Goal: Use online tool/utility

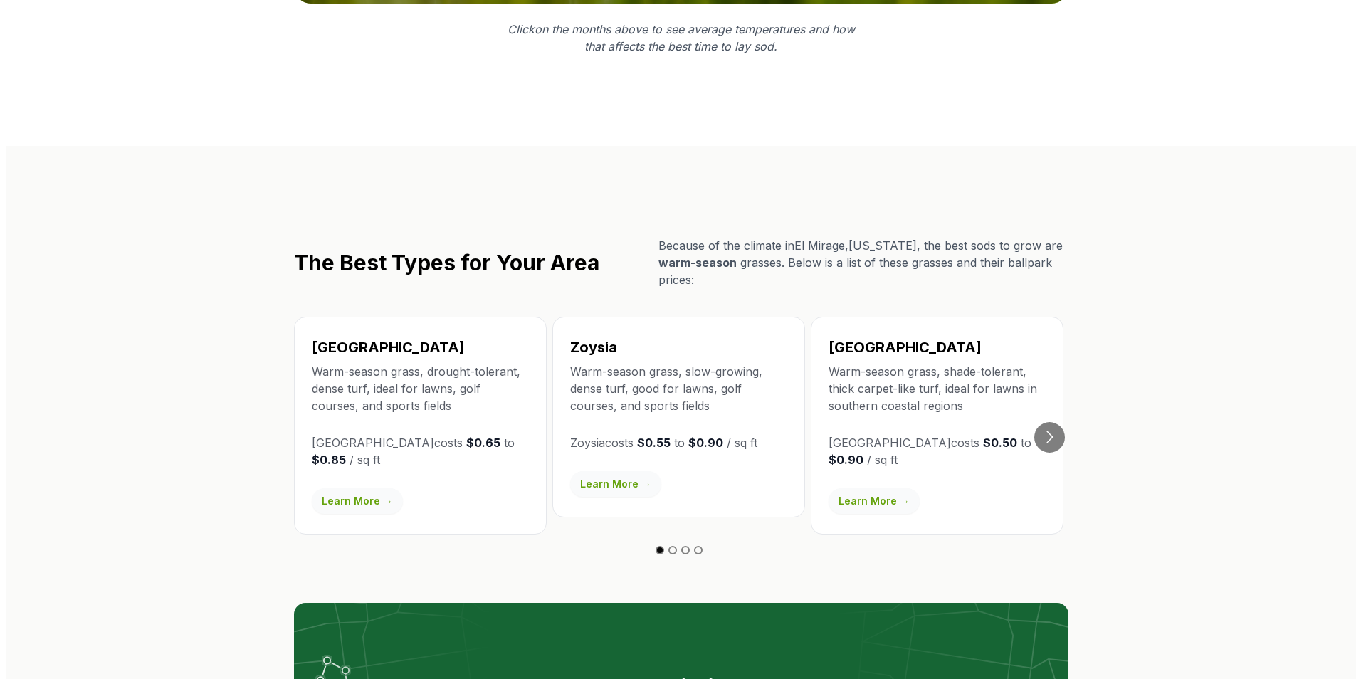
scroll to position [2704, 0]
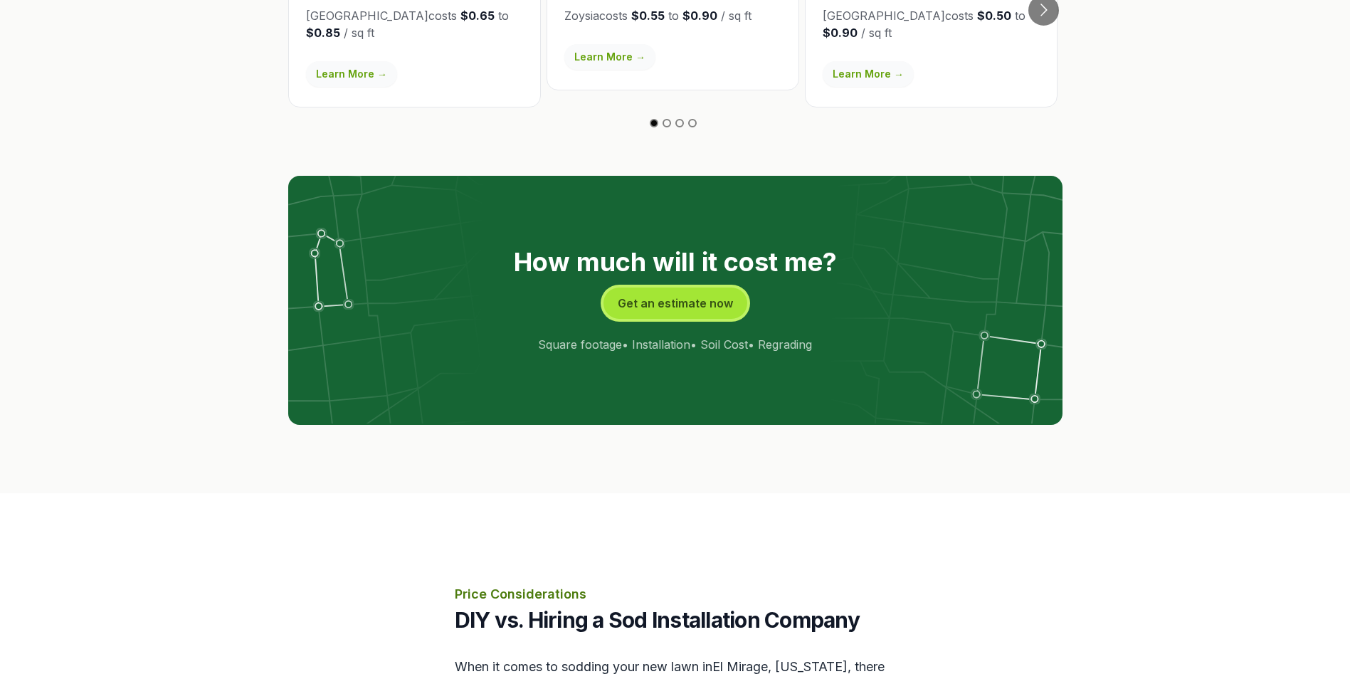
click at [648, 288] on button "Get an estimate now" at bounding box center [675, 303] width 144 height 31
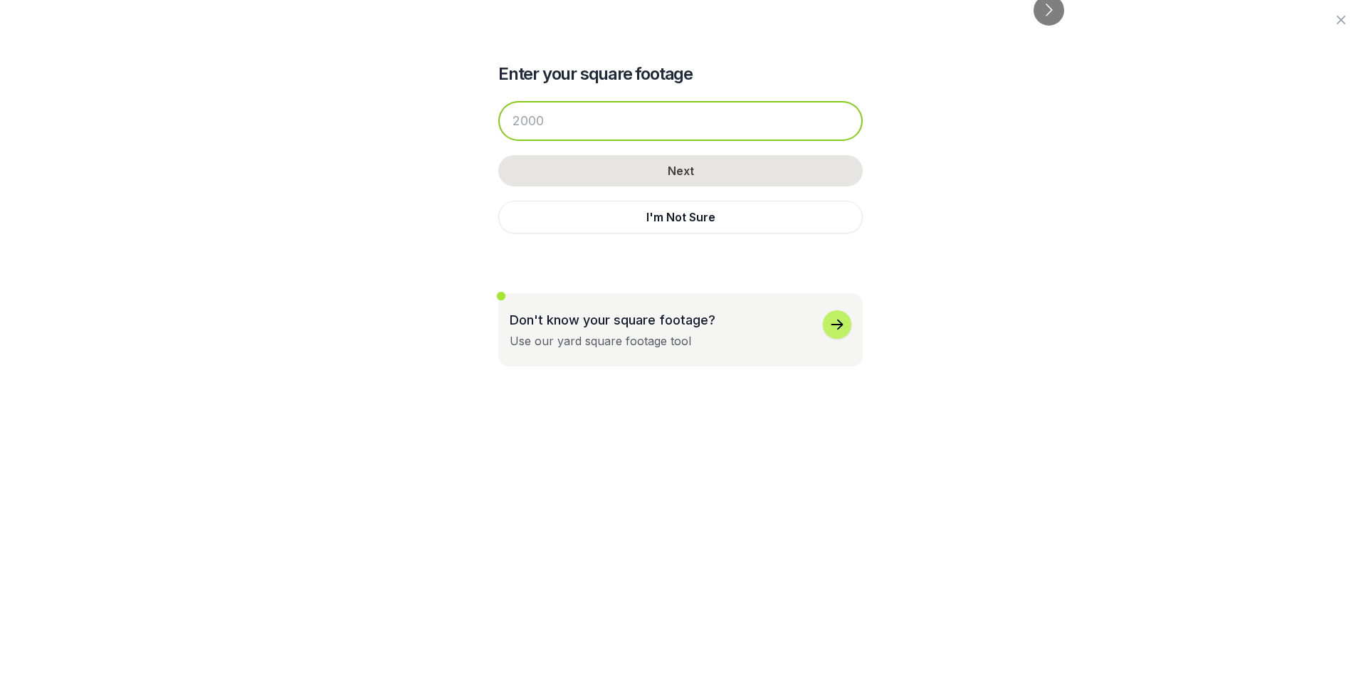
click at [581, 126] on input "number" at bounding box center [680, 121] width 364 height 40
click at [576, 125] on input "number" at bounding box center [680, 121] width 364 height 40
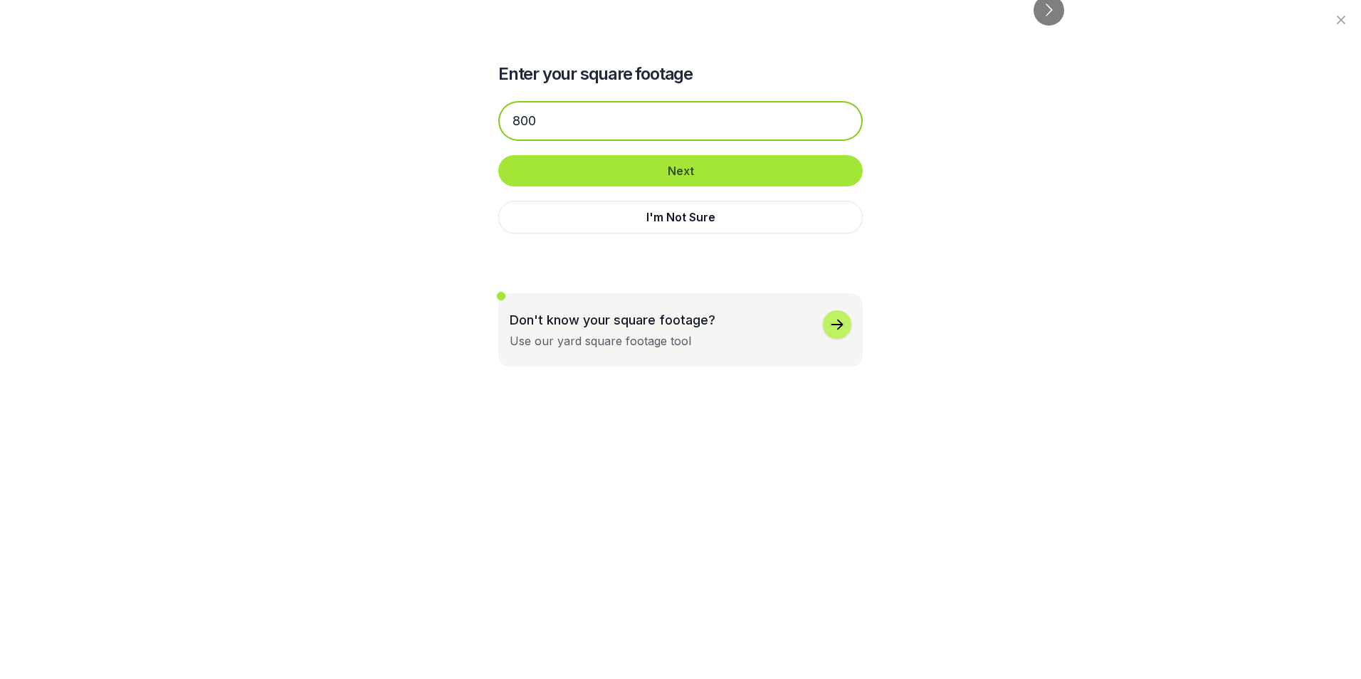
type input "800"
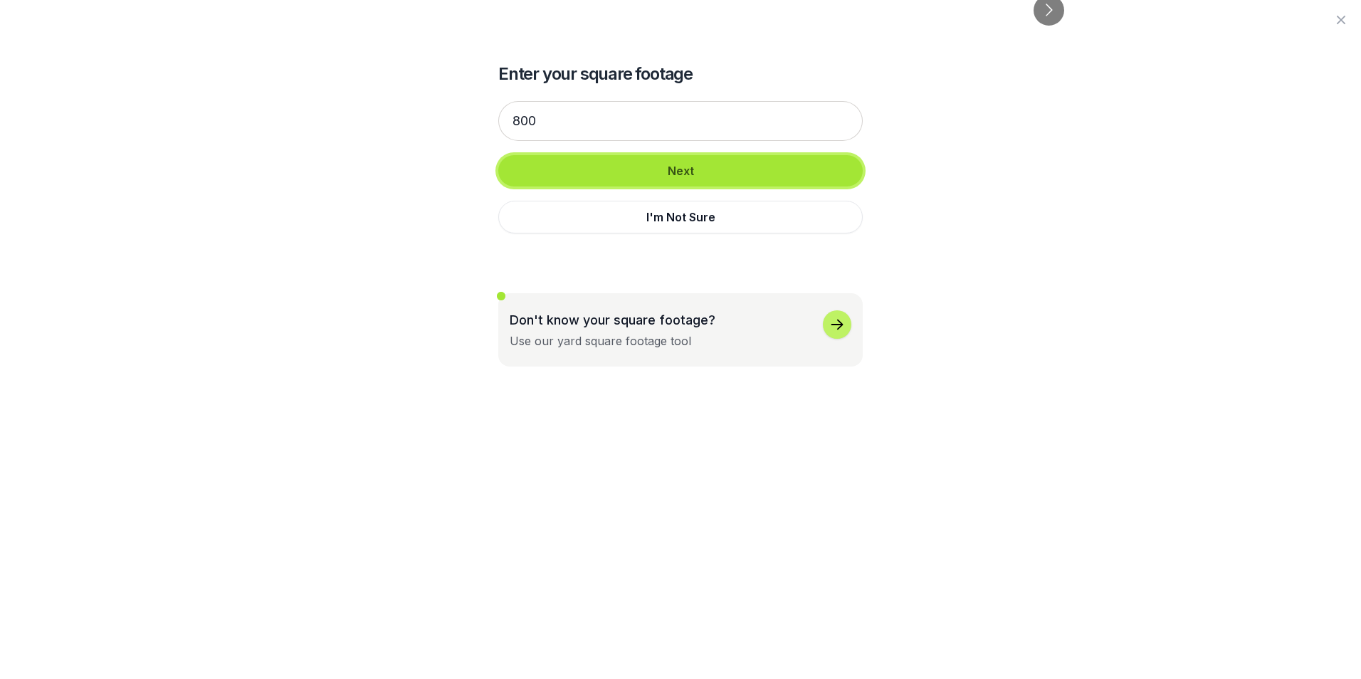
click at [697, 174] on button "Next" at bounding box center [680, 170] width 364 height 31
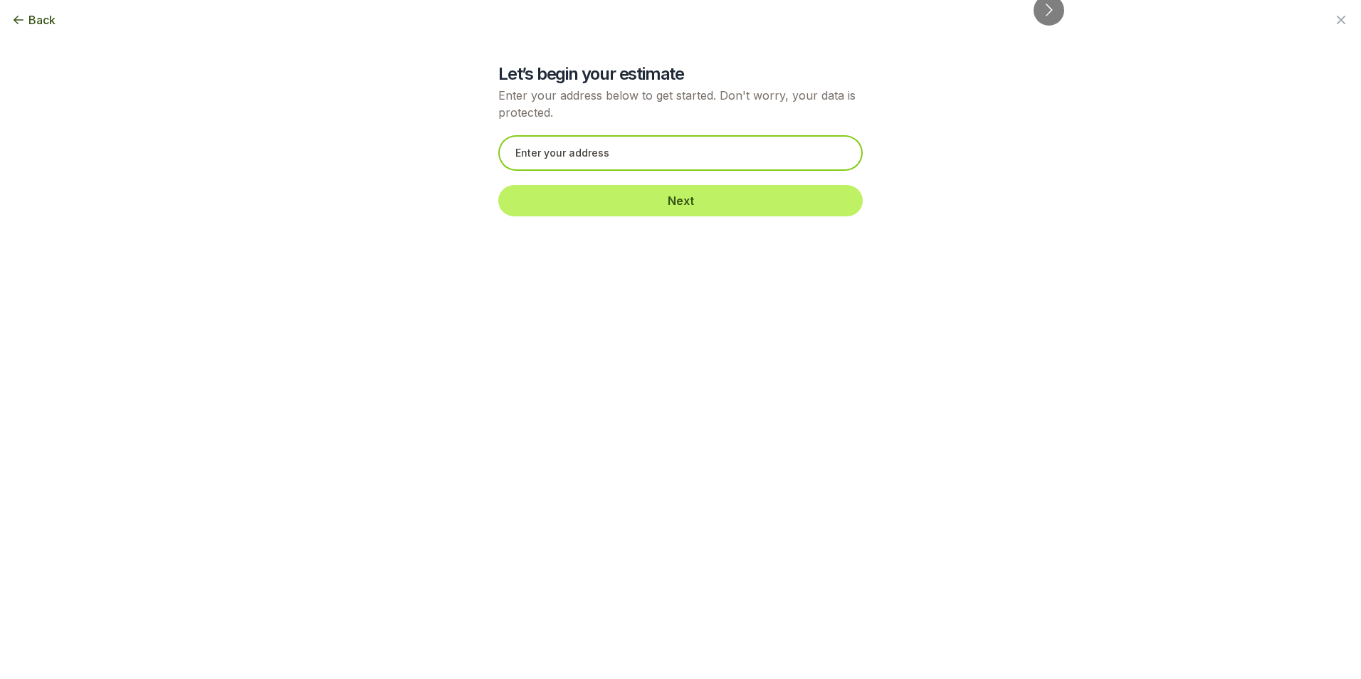
click at [685, 154] on input "text" at bounding box center [680, 153] width 364 height 36
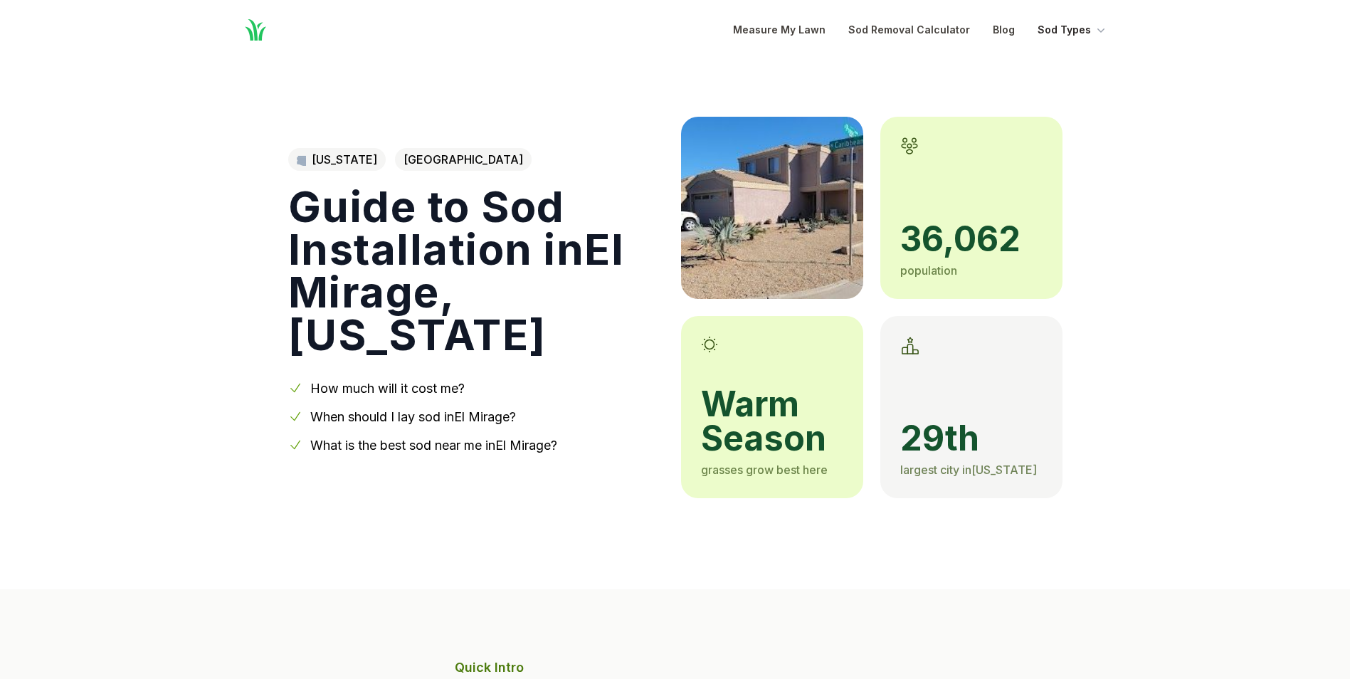
click at [1079, 28] on button "Sod Types" at bounding box center [1073, 29] width 70 height 17
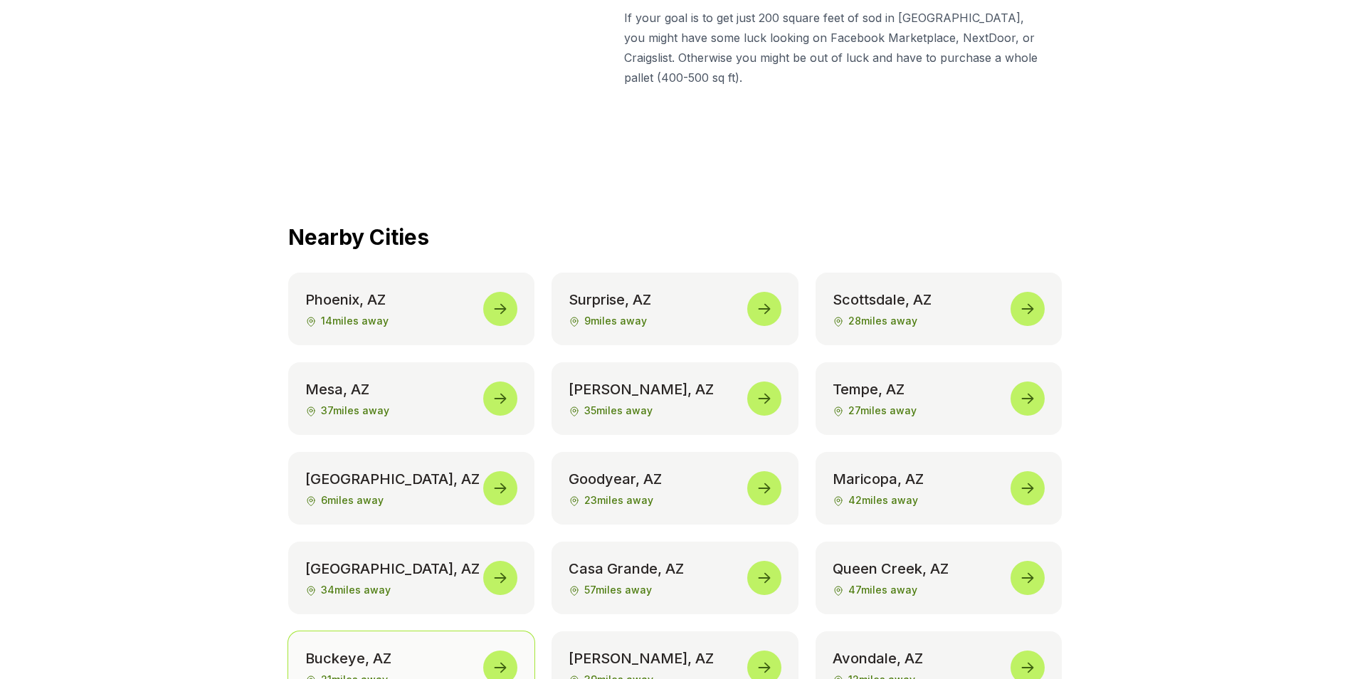
scroll to position [6547, 0]
